Goal: Information Seeking & Learning: Check status

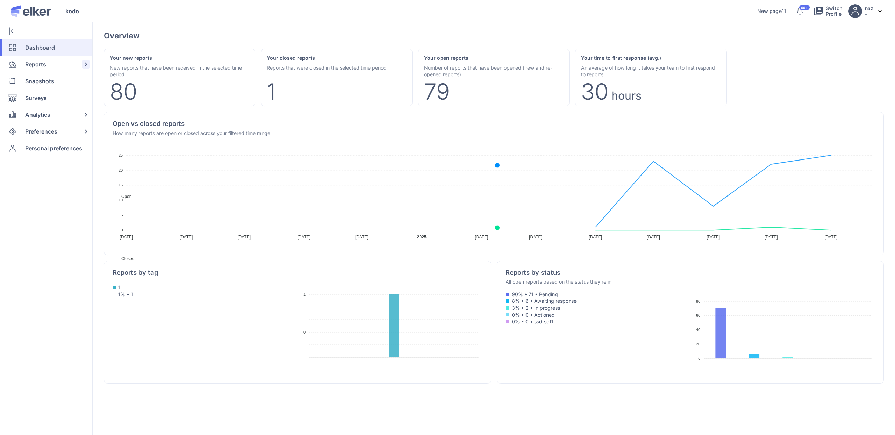
click at [38, 65] on span "Reports" at bounding box center [35, 64] width 21 height 17
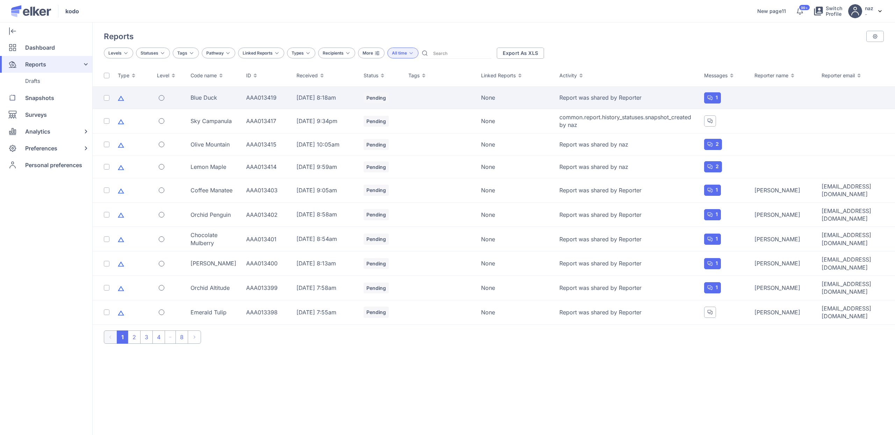
click at [190, 102] on td "Blue Duck" at bounding box center [214, 98] width 56 height 22
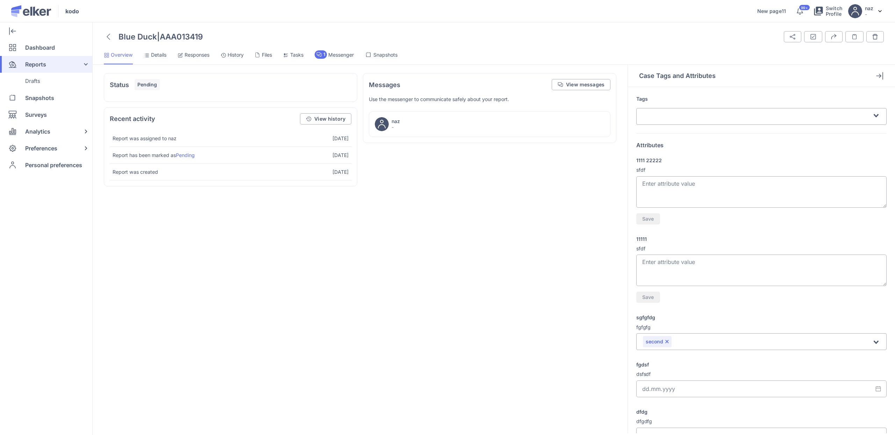
click at [160, 56] on span "Details" at bounding box center [158, 54] width 15 height 7
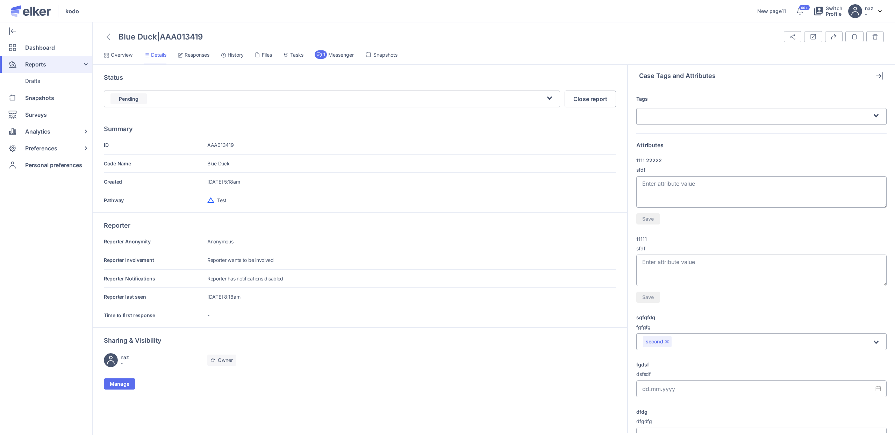
click at [202, 55] on span "Responses" at bounding box center [197, 54] width 25 height 7
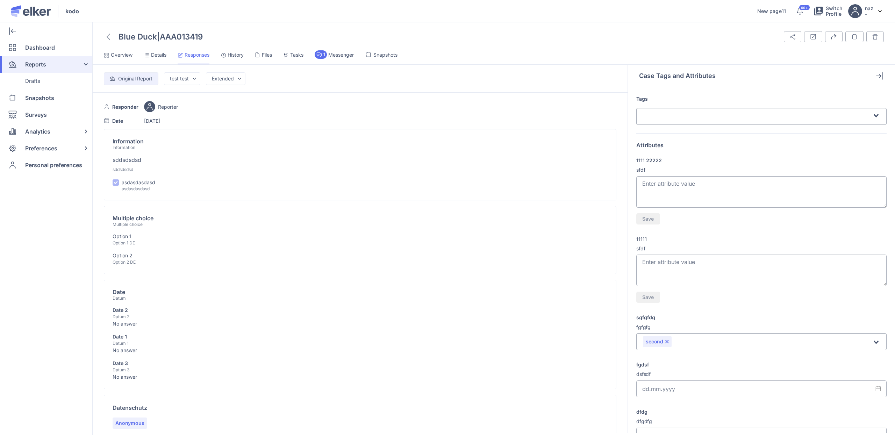
click at [150, 49] on div "Blue Duck | AAA013419 Share Tags and Attributes Export Case Notes" at bounding box center [494, 233] width 803 height 404
drag, startPoint x: 113, startPoint y: 233, endPoint x: 149, endPoint y: 262, distance: 46.0
click at [149, 280] on div "Multiple choice Multiple choice Option 1 Option 1 DE Option 2 Option 2 DE" at bounding box center [360, 334] width 513 height 109
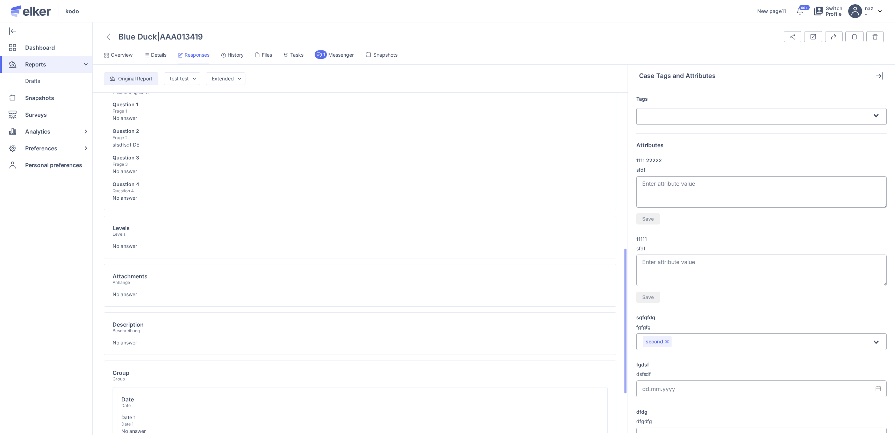
scroll to position [346, 0]
drag, startPoint x: 110, startPoint y: 168, endPoint x: 179, endPoint y: 168, distance: 68.6
click at [178, 239] on div "Composite Zusammengesetzt Question 1 Frage 1 No answer Question 2 Frage 2 sfsdf…" at bounding box center [360, 260] width 513 height 43
click at [179, 239] on div "Composite Zusammengesetzt Question 1 Frage 1 No answer Question 2 Frage 2 sfsdf…" at bounding box center [360, 260] width 513 height 43
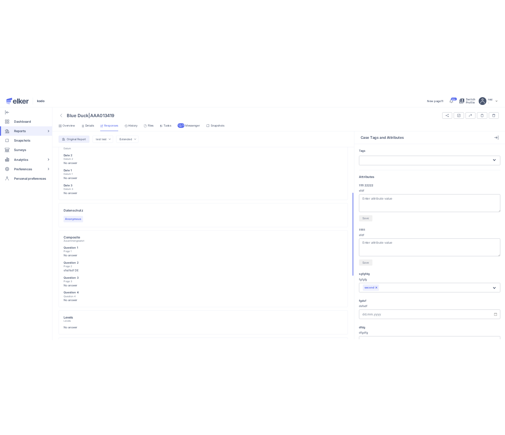
scroll to position [189, 0]
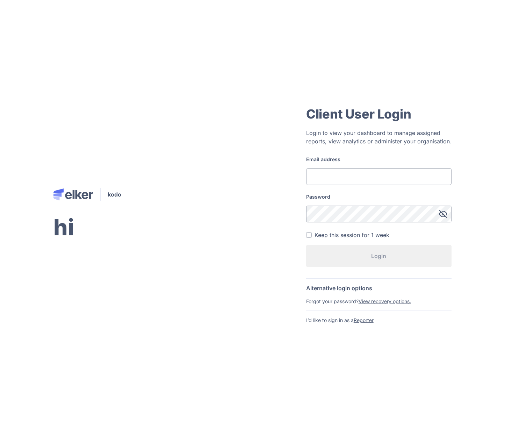
click at [334, 172] on input "Email address" at bounding box center [378, 176] width 145 height 17
type input "[EMAIL_ADDRESS][DOMAIN_NAME]"
click at [353, 204] on div "Password" at bounding box center [378, 207] width 145 height 29
click at [374, 185] on input "[EMAIL_ADDRESS][DOMAIN_NAME]" at bounding box center [378, 176] width 145 height 17
click at [374, 185] on form "Email address [EMAIL_ADDRESS][DOMAIN_NAME] Password Keep this session for 1 wee…" at bounding box center [378, 214] width 145 height 117
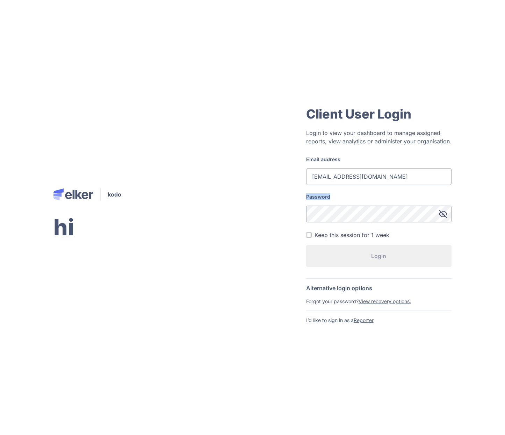
click at [374, 185] on form "Email address [EMAIL_ADDRESS][DOMAIN_NAME] Password Keep this session for 1 wee…" at bounding box center [378, 214] width 145 height 117
click at [374, 183] on input "olena+10.04@kodolabs.com" at bounding box center [378, 176] width 145 height 17
